Goal: Task Accomplishment & Management: Manage account settings

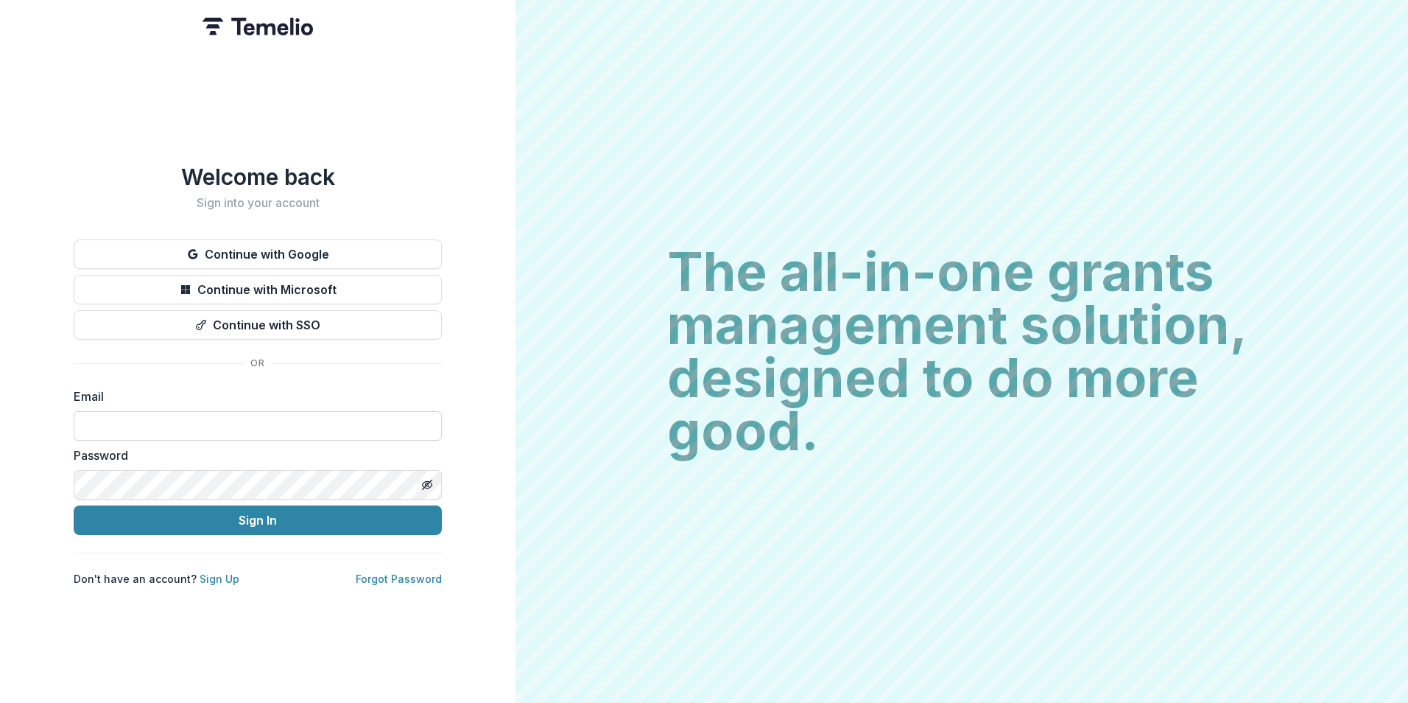
click at [270, 411] on input at bounding box center [258, 425] width 368 height 29
type input "**********"
click at [74, 505] on button "Sign In" at bounding box center [258, 519] width 368 height 29
